Goal: Find specific page/section: Find specific page/section

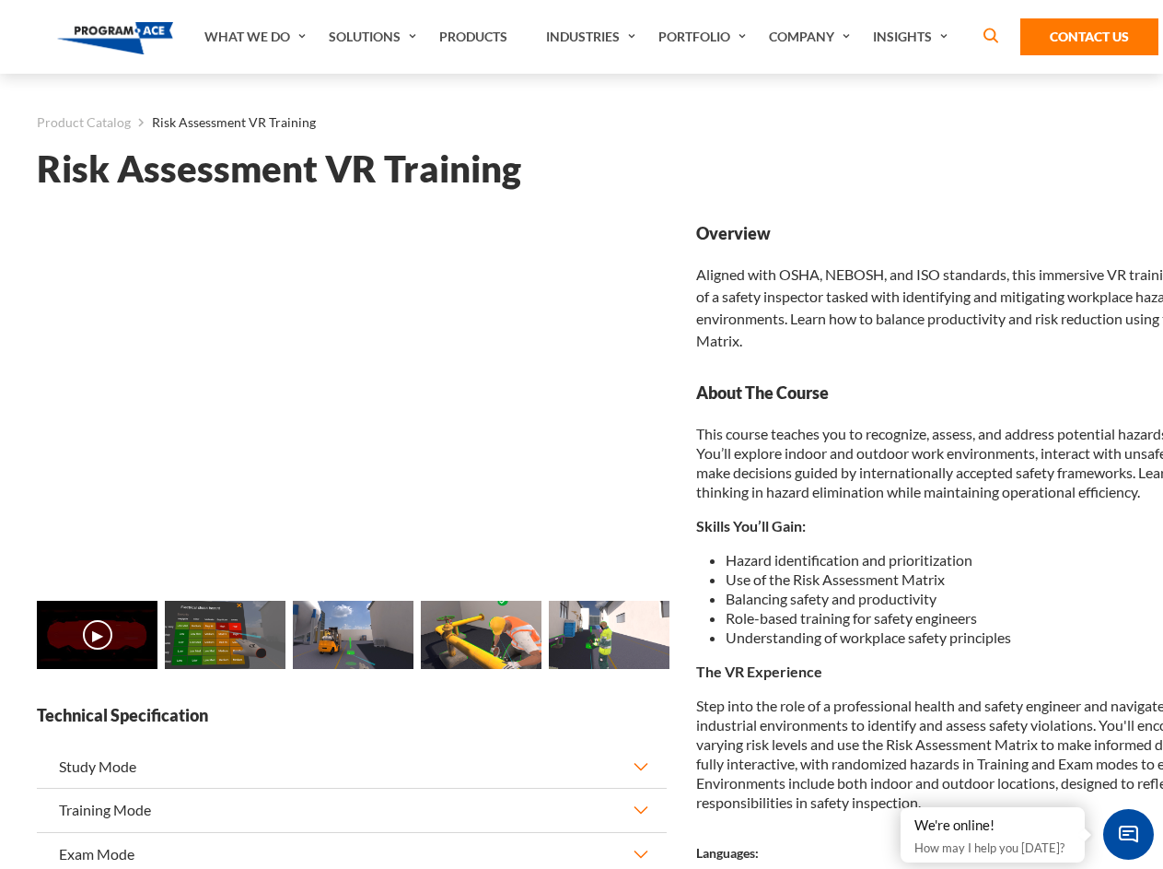
click at [375, 37] on link "Solutions" at bounding box center [375, 37] width 111 height 74
click at [0, 0] on div "AI & Computer Vision Solutions Computer Vision Quality Control AI tools for fas…" at bounding box center [0, 0] width 0 height 0
click at [0, 0] on div "AI & Computer Vision Solutions Virtual Training Solutions Virtual Tour Solution…" at bounding box center [0, 0] width 0 height 0
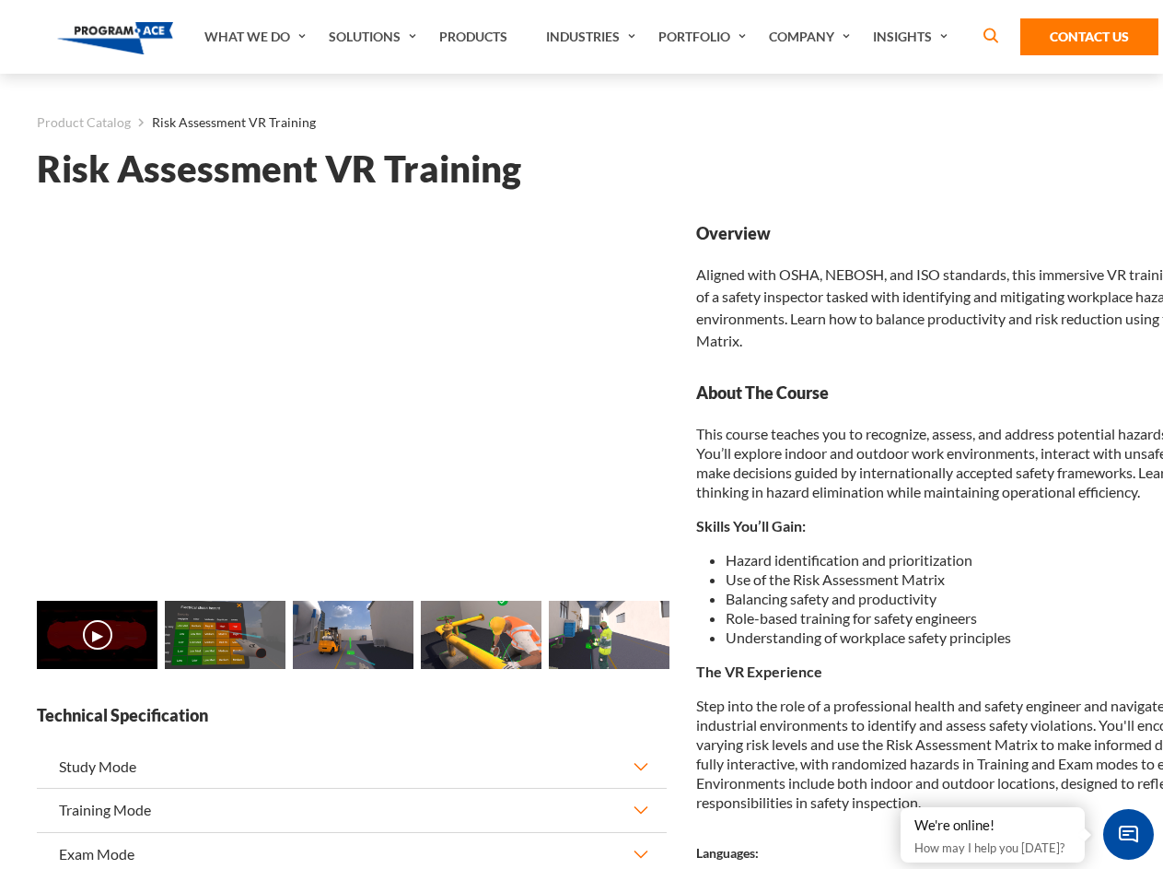
click at [0, 0] on div "AI & Computer Vision Solutions Virtual Training Solutions Virtual Tour Solution…" at bounding box center [0, 0] width 0 height 0
click at [0, 0] on div "AI & Computer Vision Solutions Computer Vision Quality Control AI tools for fas…" at bounding box center [0, 0] width 0 height 0
